Goal: Navigation & Orientation: Understand site structure

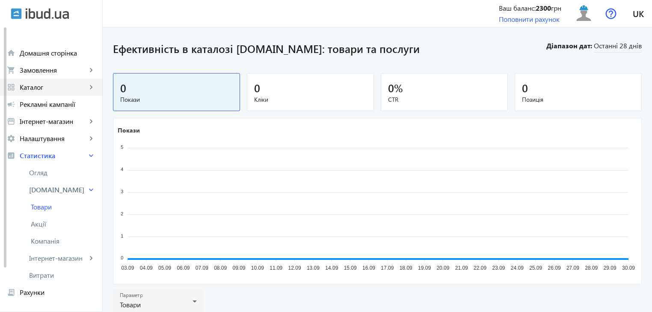
drag, startPoint x: 42, startPoint y: 88, endPoint x: 36, endPoint y: 91, distance: 6.3
click at [41, 88] on span "Каталог" at bounding box center [53, 87] width 67 height 9
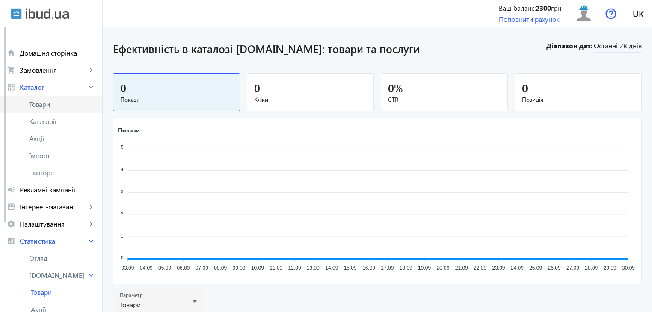
click at [41, 104] on span "Товари" at bounding box center [62, 104] width 66 height 9
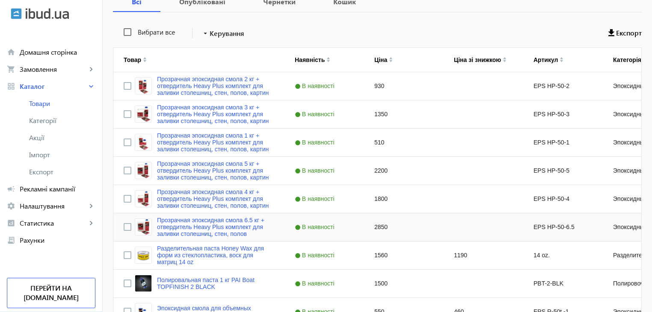
scroll to position [43, 0]
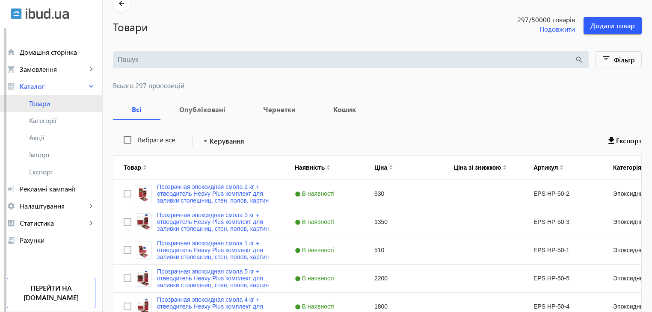
click at [46, 104] on span "Товари" at bounding box center [62, 103] width 66 height 9
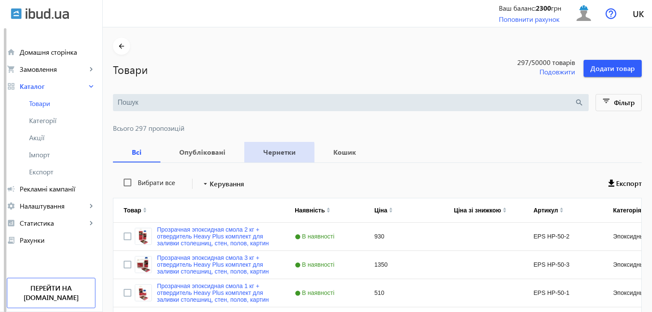
click at [265, 154] on b "Чернетки" at bounding box center [279, 152] width 50 height 7
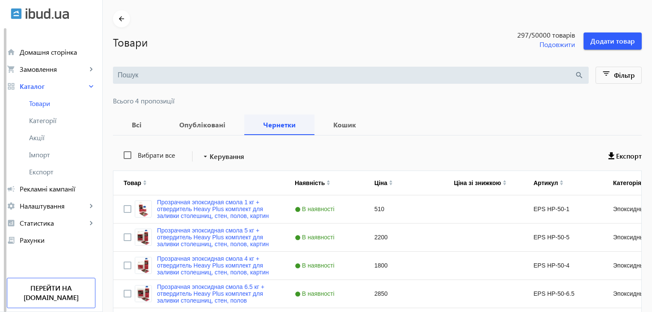
scroll to position [43, 0]
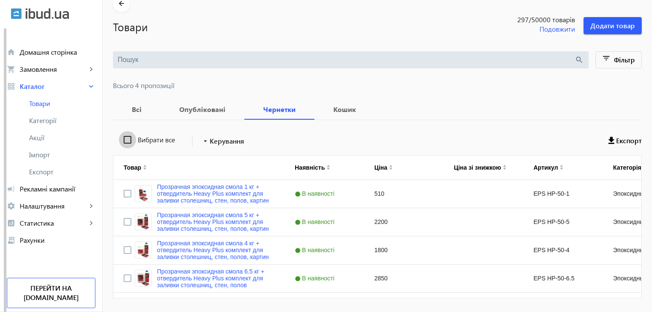
click at [119, 138] on input "Вибрати все" at bounding box center [127, 139] width 17 height 17
checkbox input "true"
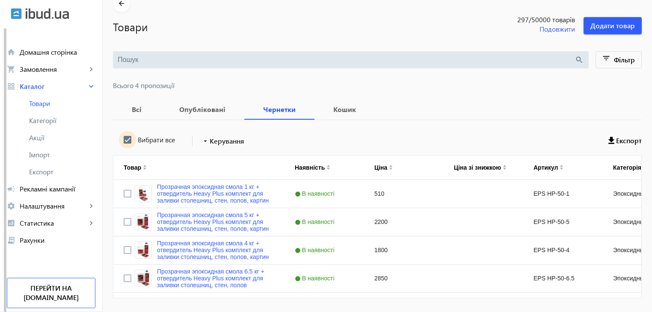
checkbox input "true"
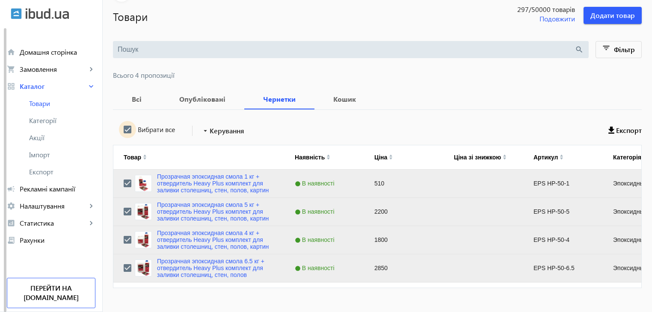
scroll to position [68, 0]
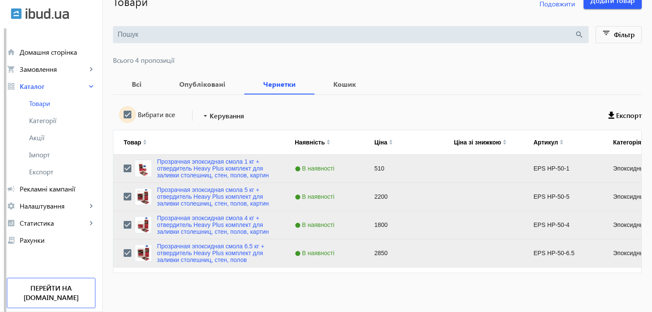
click at [121, 118] on input "Вибрати все" at bounding box center [127, 114] width 17 height 17
checkbox input "false"
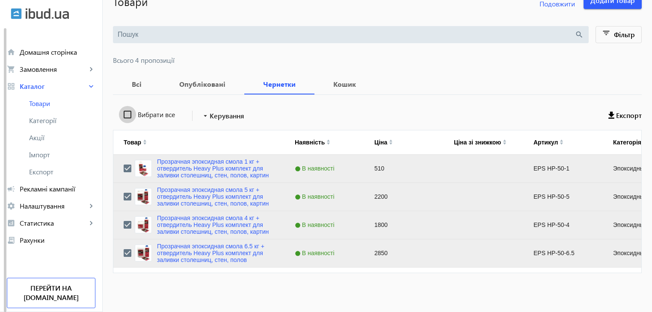
checkbox input "false"
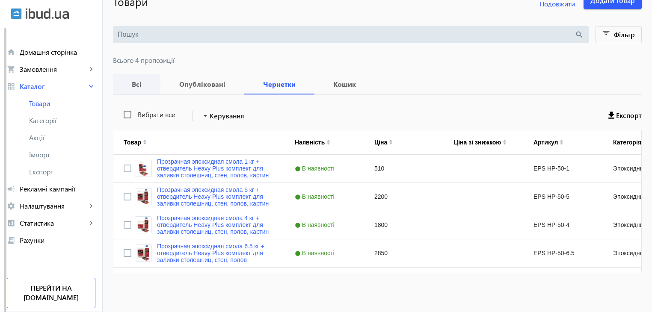
click at [139, 86] on b "Всі" at bounding box center [136, 84] width 27 height 7
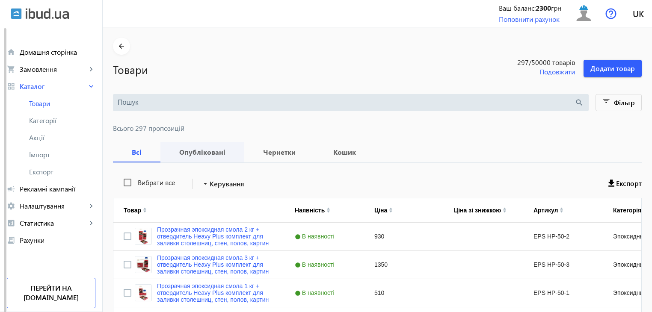
click at [180, 154] on b "Опубліковані" at bounding box center [202, 152] width 63 height 7
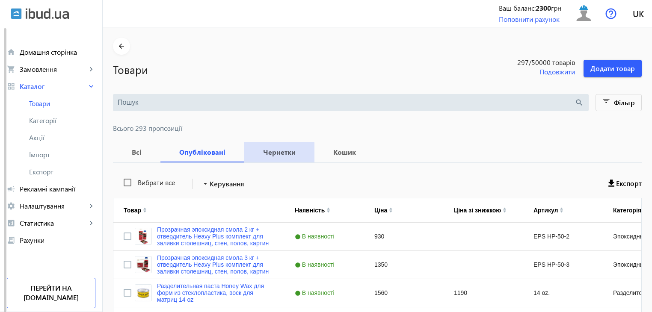
click at [266, 156] on b "Чернетки" at bounding box center [279, 152] width 50 height 7
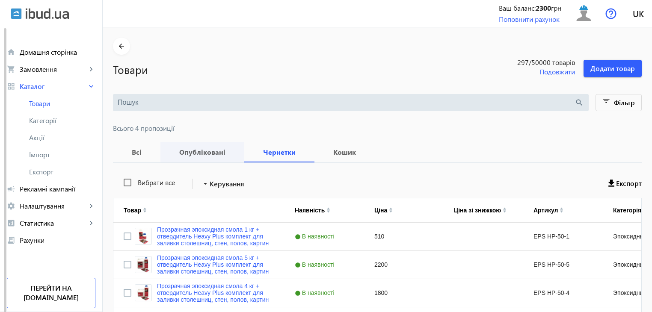
click at [208, 156] on span "Опубліковані" at bounding box center [202, 152] width 63 height 21
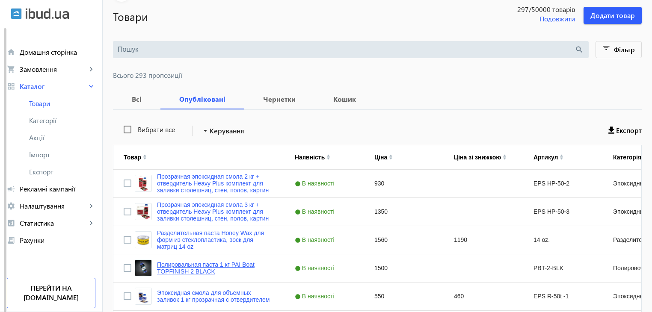
scroll to position [128, 0]
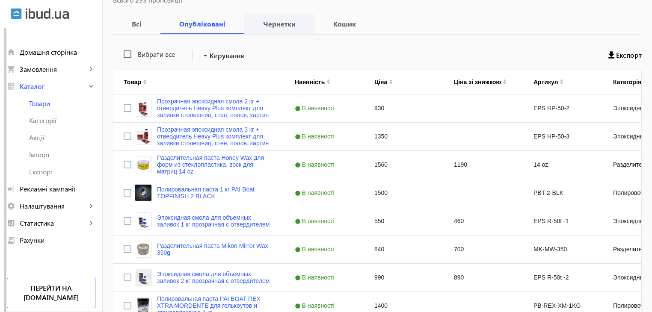
click at [287, 31] on span "Чернетки" at bounding box center [279, 24] width 50 height 21
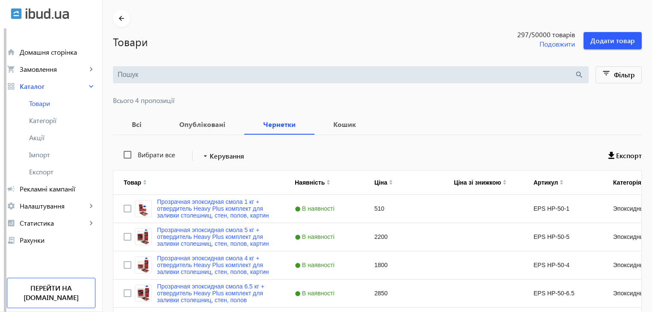
scroll to position [43, 0]
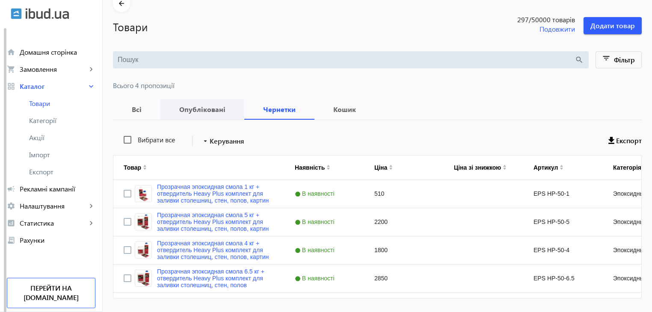
click at [193, 113] on span "Опубліковані" at bounding box center [202, 109] width 63 height 21
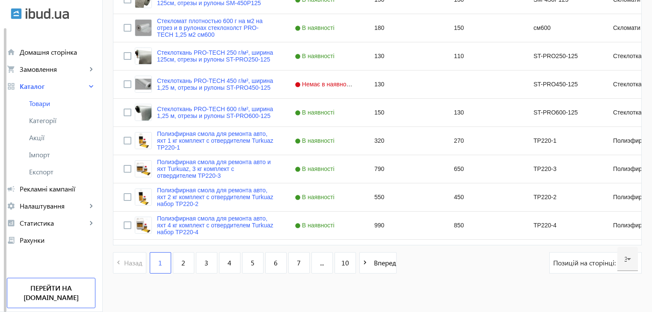
scroll to position [839, 0]
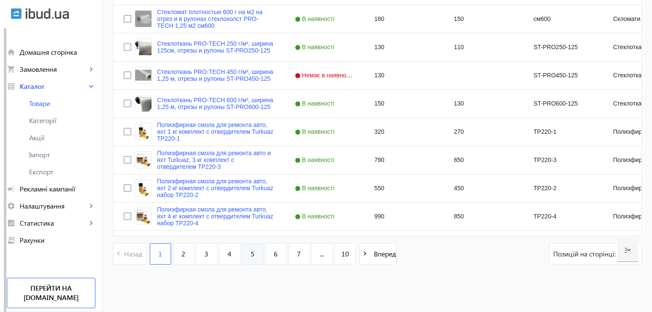
click at [251, 253] on span "5" at bounding box center [253, 253] width 4 height 9
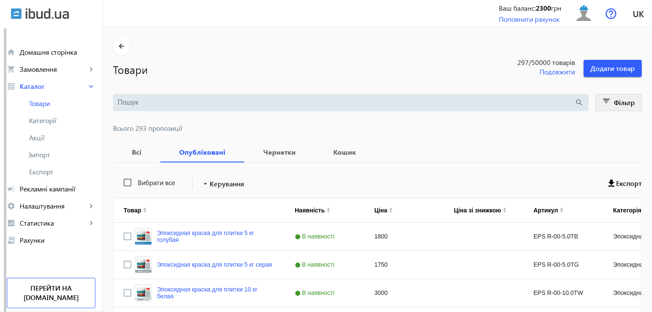
click at [600, 104] on mat-icon "filter_list" at bounding box center [606, 103] width 12 height 12
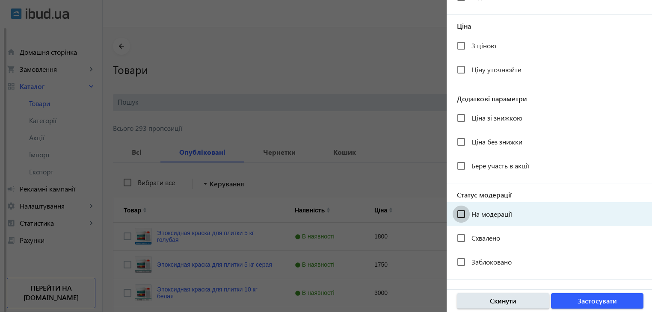
click at [461, 216] on input "На модерації" at bounding box center [461, 214] width 17 height 17
drag, startPoint x: 581, startPoint y: 303, endPoint x: 506, endPoint y: 219, distance: 113.3
click at [506, 219] on div "Фільтр close Каталог компанії navigate_next Категорія на [DOMAIN_NAME] navigate…" at bounding box center [549, 156] width 205 height 312
click at [506, 219] on div "На модерації" at bounding box center [484, 214] width 55 height 17
drag, startPoint x: 462, startPoint y: 211, endPoint x: 453, endPoint y: 214, distance: 8.9
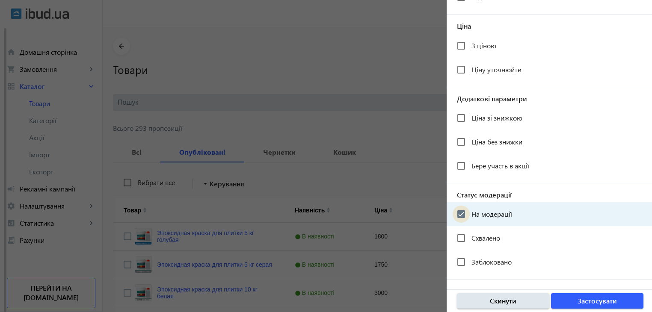
click at [462, 212] on input "На модерації" at bounding box center [461, 214] width 17 height 17
checkbox input "false"
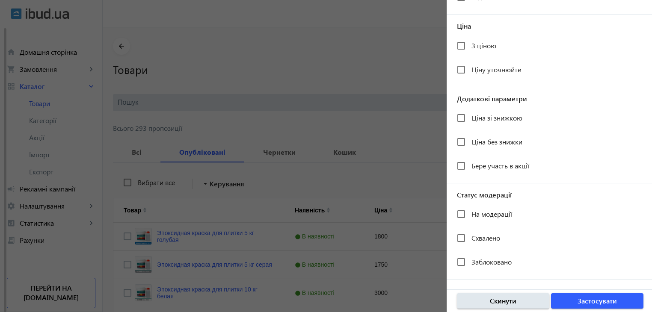
click at [280, 86] on div at bounding box center [326, 156] width 652 height 312
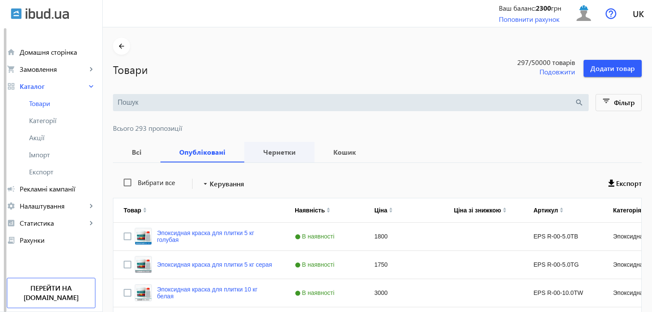
click at [265, 157] on span "Чернетки" at bounding box center [279, 152] width 50 height 21
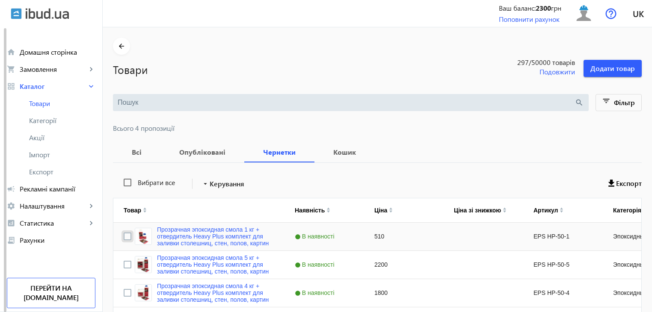
click at [124, 235] on input "Press Space to toggle row selection (unchecked)" at bounding box center [128, 237] width 8 height 8
checkbox input "true"
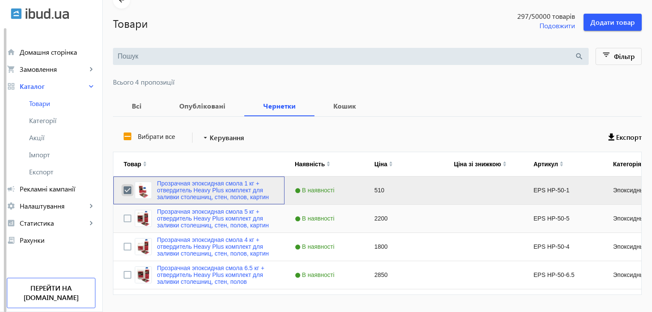
scroll to position [68, 0]
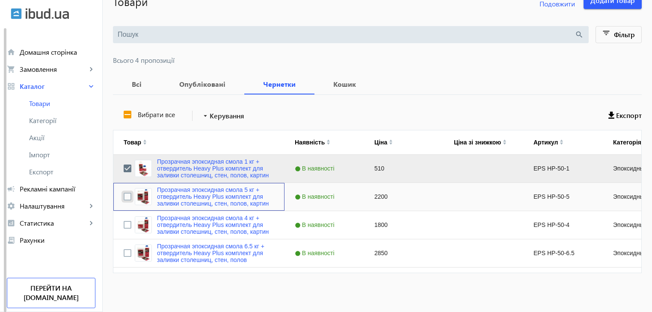
click at [124, 198] on input "Press Space to toggle row selection (unchecked)" at bounding box center [128, 197] width 8 height 8
checkbox input "true"
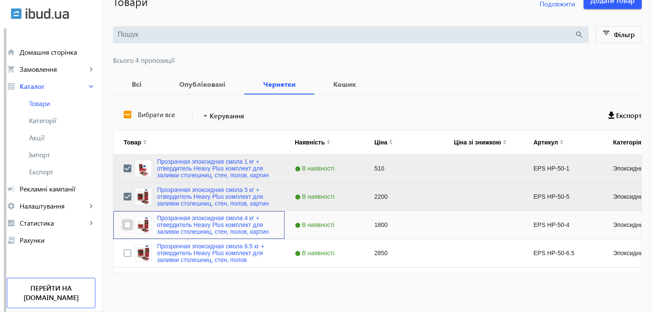
click at [124, 223] on input "Press Space to toggle row selection (unchecked)" at bounding box center [128, 225] width 8 height 8
checkbox input "true"
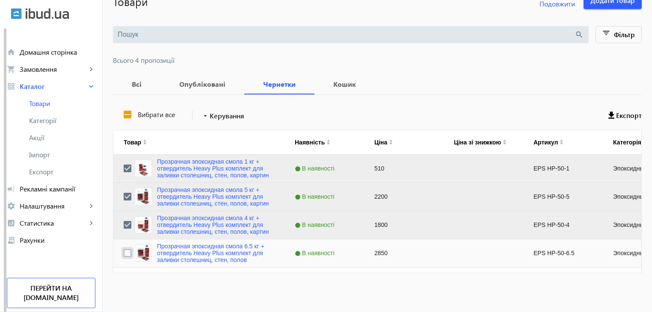
click at [124, 252] on input "Press Space to toggle row selection (unchecked)" at bounding box center [128, 253] width 8 height 8
checkbox input "true"
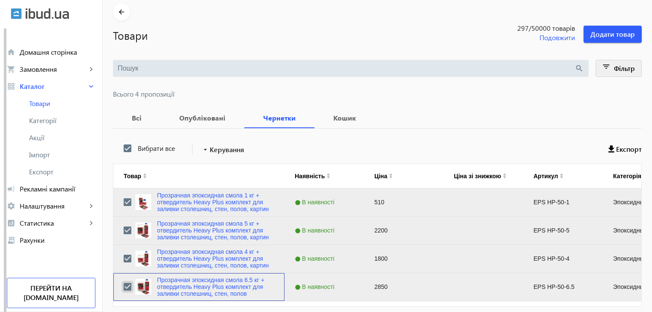
scroll to position [0, 0]
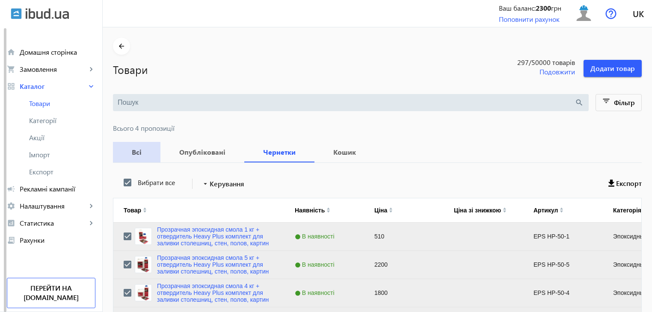
click at [136, 154] on b "Всі" at bounding box center [136, 152] width 27 height 7
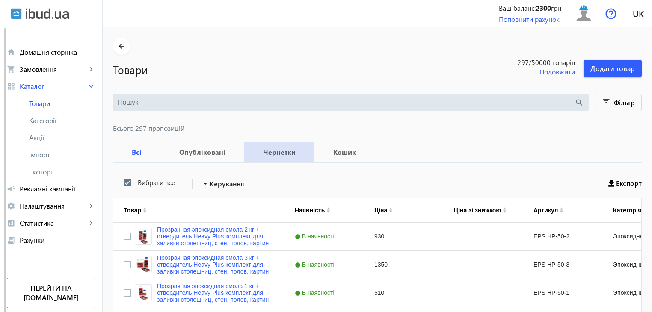
click at [265, 156] on b "Чернетки" at bounding box center [279, 152] width 50 height 7
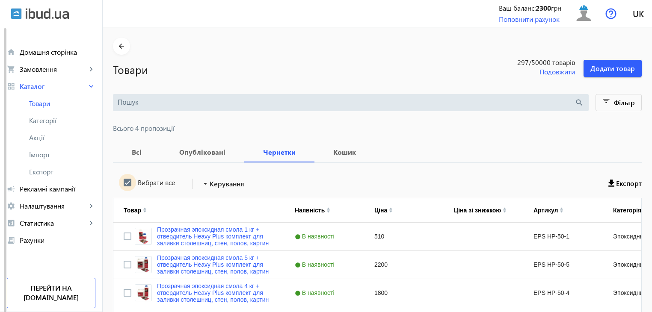
click at [129, 183] on input "Вибрати все" at bounding box center [127, 182] width 17 height 17
click at [124, 184] on input "Вибрати все" at bounding box center [127, 182] width 17 height 17
checkbox input "true"
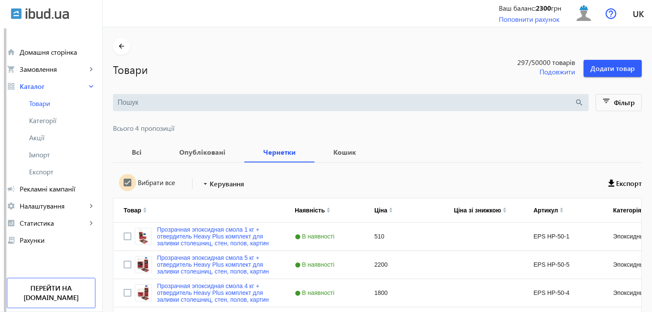
checkbox input "true"
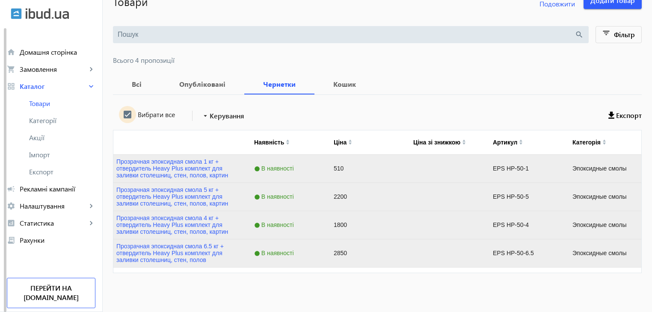
scroll to position [0, 3]
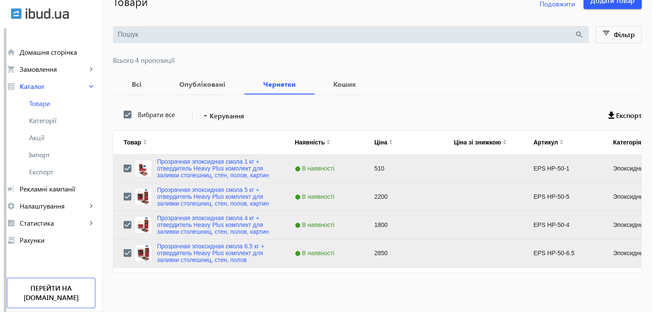
click at [155, 112] on label "Вибрати все" at bounding box center [155, 114] width 39 height 7
click at [136, 112] on input "Вибрати все" at bounding box center [127, 114] width 17 height 17
checkbox input "false"
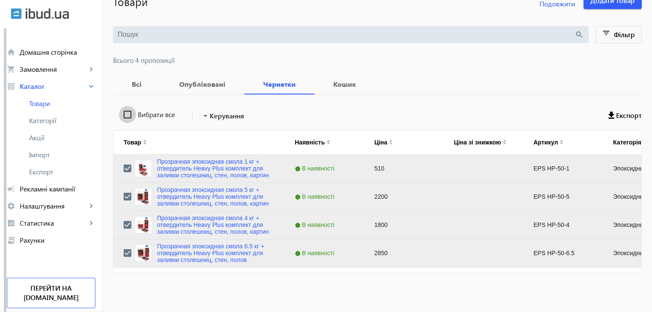
checkbox input "false"
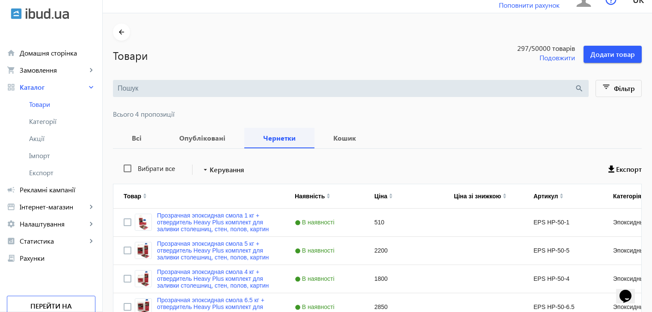
scroll to position [68, 0]
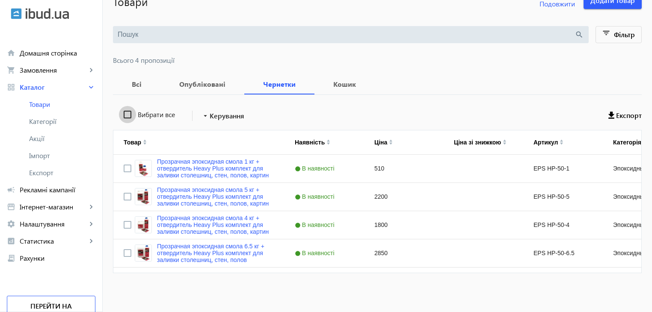
click at [123, 116] on input "Вибрати все" at bounding box center [127, 114] width 17 height 17
checkbox input "true"
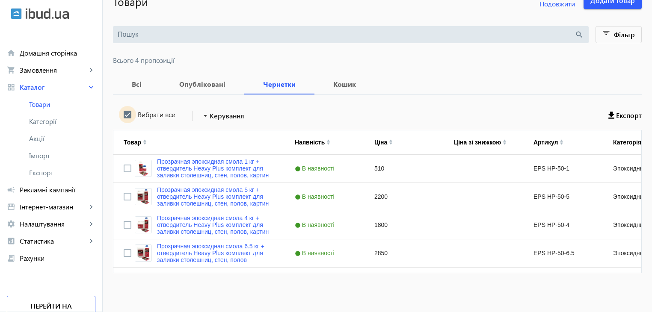
checkbox input "true"
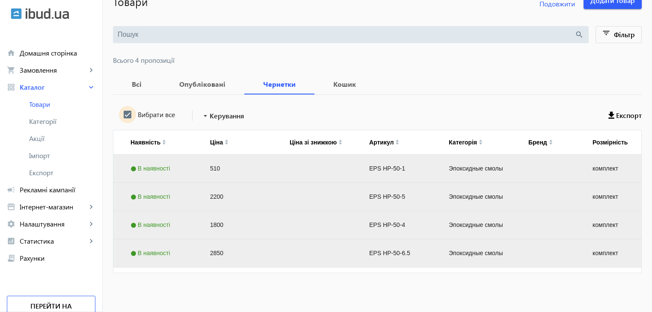
scroll to position [0, 0]
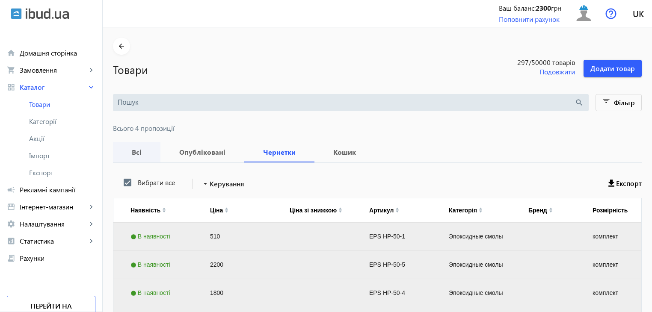
click at [141, 153] on b "Всі" at bounding box center [136, 152] width 27 height 7
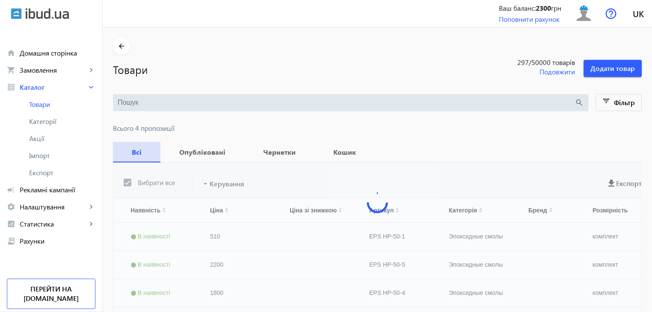
scroll to position [0, 163]
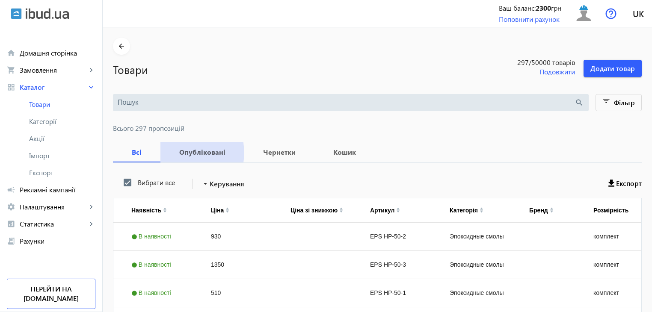
click at [189, 153] on b "Опубліковані" at bounding box center [202, 152] width 63 height 7
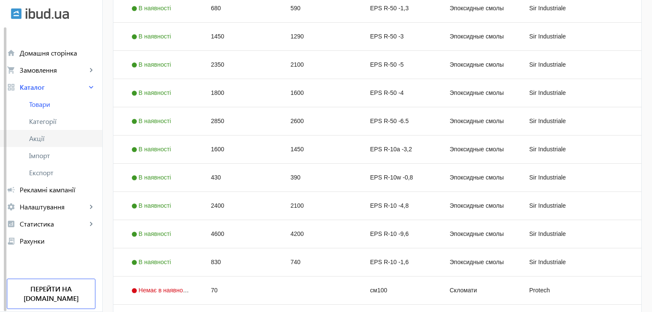
scroll to position [454, 0]
click at [54, 127] on link "Категорії" at bounding box center [51, 121] width 102 height 17
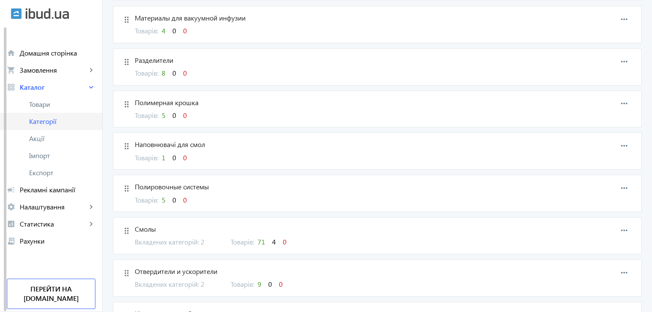
scroll to position [313, 0]
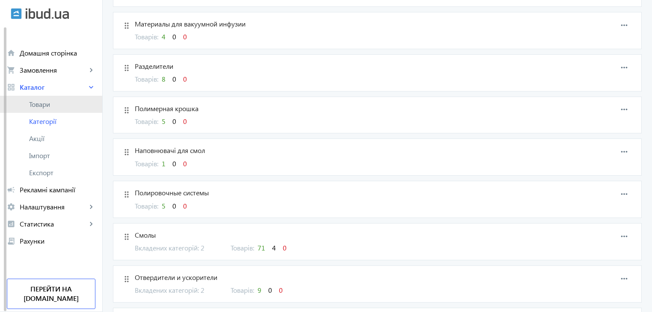
click at [45, 110] on link "Товари" at bounding box center [51, 104] width 102 height 17
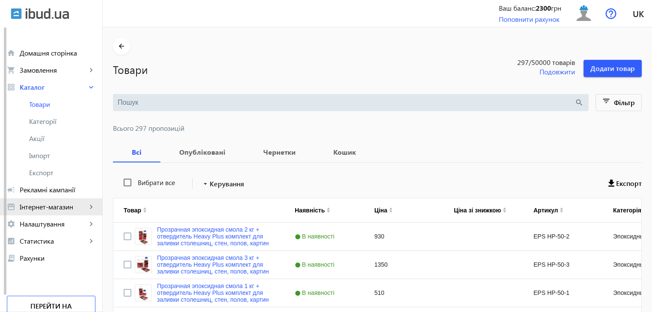
click at [49, 208] on span "Інтернет-магазин" at bounding box center [53, 207] width 67 height 9
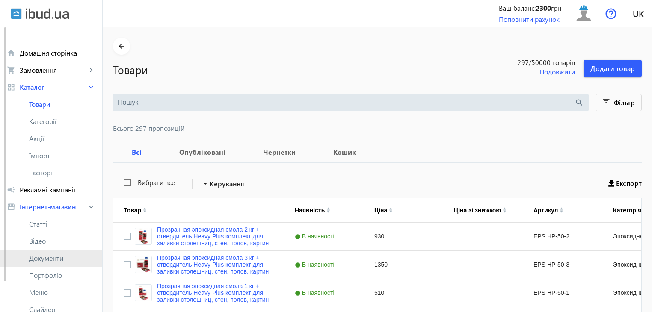
click at [42, 257] on span "Документи" at bounding box center [62, 258] width 66 height 9
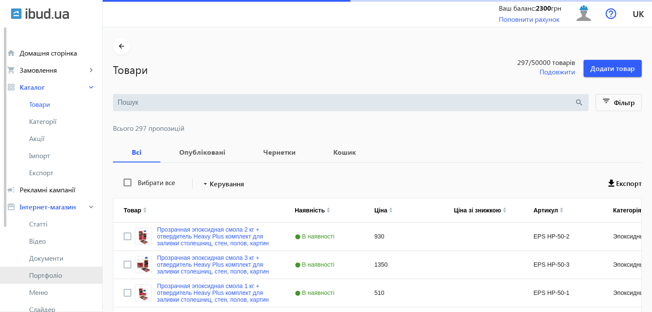
click at [47, 278] on span "Портфоліо" at bounding box center [62, 275] width 66 height 9
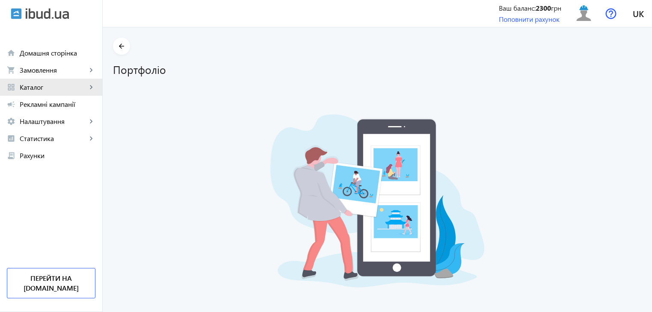
click at [50, 87] on span "Каталог" at bounding box center [53, 87] width 67 height 9
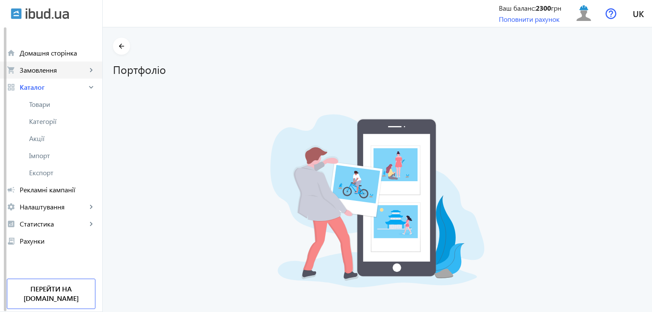
click at [45, 75] on link "shopping_cart Замовлення keyboard_arrow_right" at bounding box center [51, 70] width 102 height 17
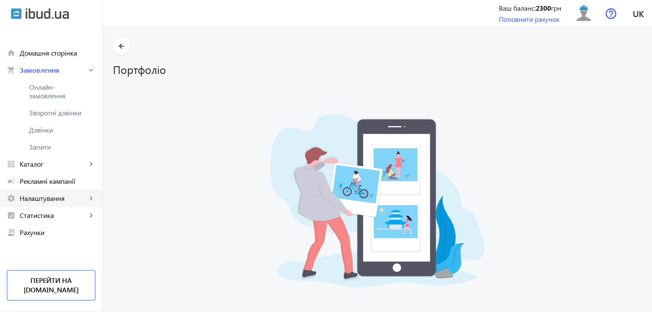
click at [49, 204] on link "settings Налаштування keyboard_arrow_right" at bounding box center [51, 198] width 102 height 17
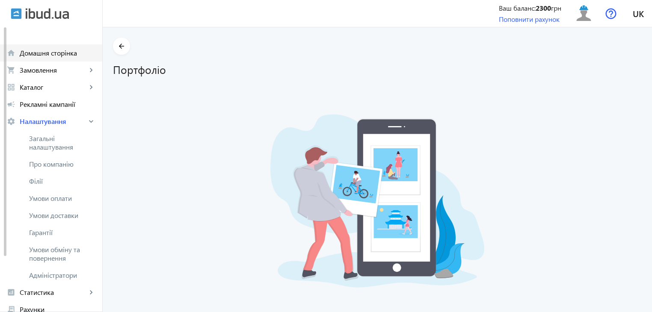
click at [41, 55] on span "Домашня сторінка" at bounding box center [58, 53] width 76 height 9
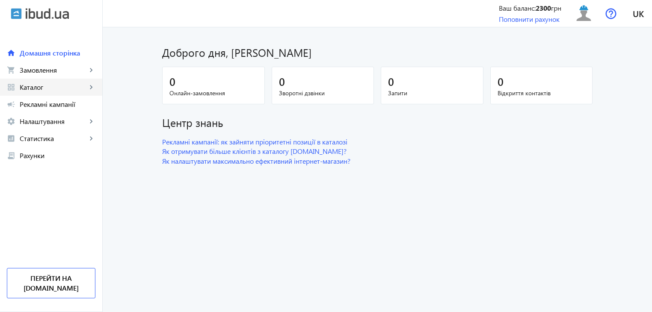
click at [43, 86] on span "Каталог" at bounding box center [53, 87] width 67 height 9
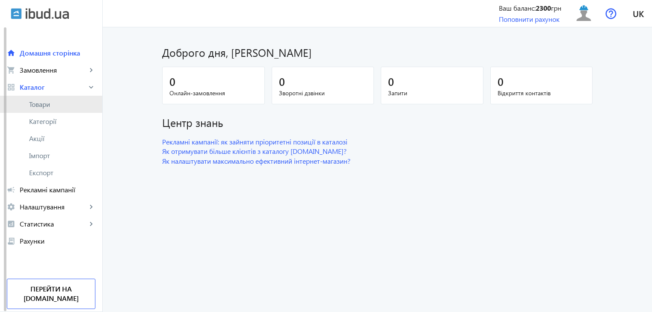
click at [48, 103] on span "Товари" at bounding box center [62, 104] width 66 height 9
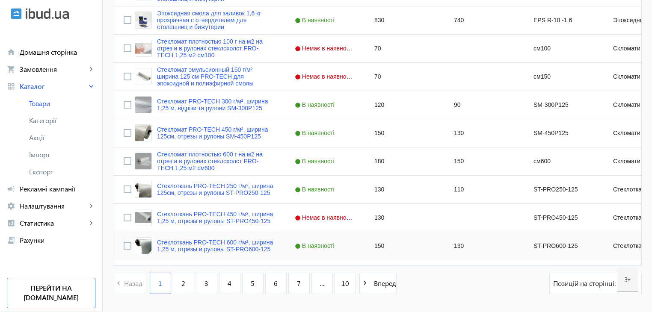
scroll to position [839, 0]
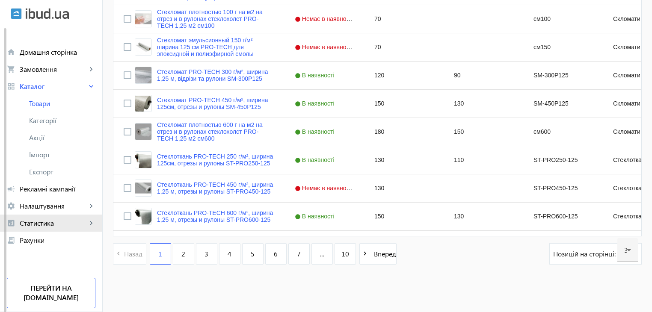
click at [50, 226] on span "Статистика" at bounding box center [53, 223] width 67 height 9
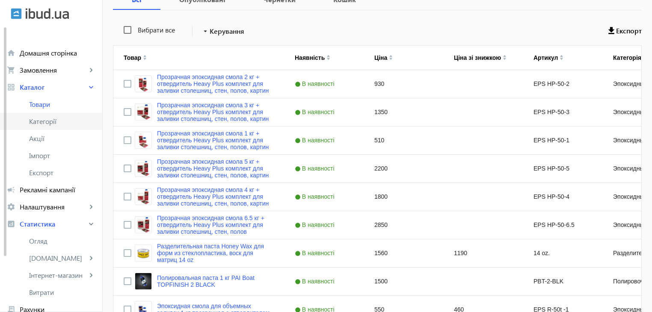
scroll to position [0, 0]
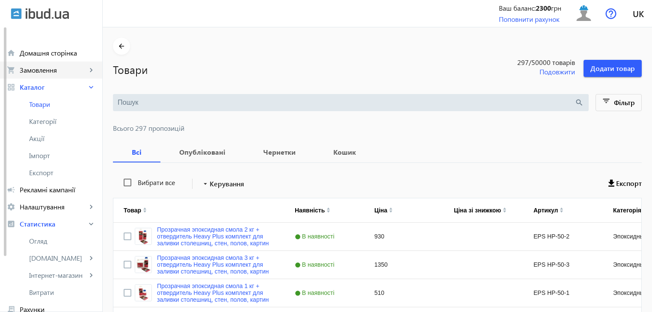
click at [38, 69] on span "Замовлення" at bounding box center [53, 70] width 67 height 9
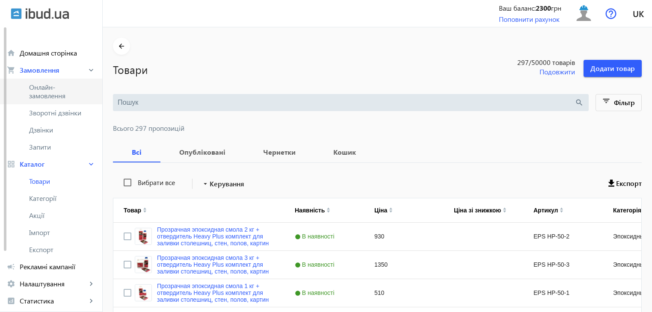
click at [41, 94] on span "Онлайн-замовлення" at bounding box center [57, 91] width 57 height 17
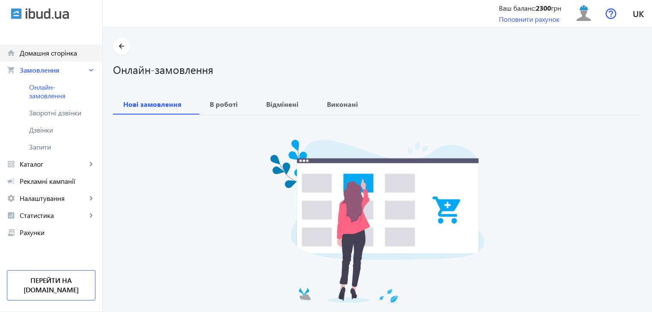
click at [57, 56] on span "Домашня сторінка" at bounding box center [58, 53] width 76 height 9
